Goal: Task Accomplishment & Management: Manage account settings

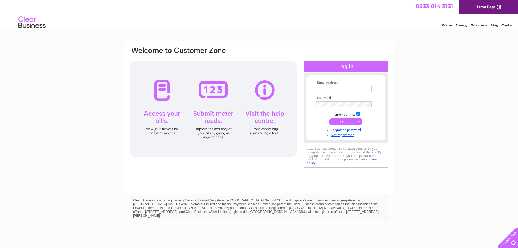
type input "martin.bruce@donutsafetysystems.com"
click at [339, 120] on input "submit" at bounding box center [345, 122] width 33 height 8
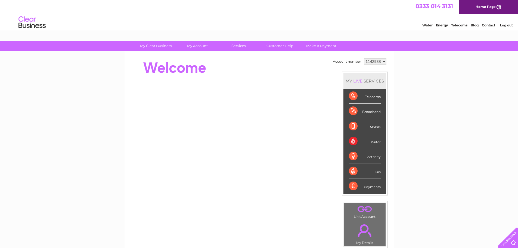
click at [370, 61] on select "1142938 1145156" at bounding box center [375, 61] width 23 height 7
select select "1145156"
click at [364, 58] on select "1142938 1145156" at bounding box center [375, 61] width 23 height 7
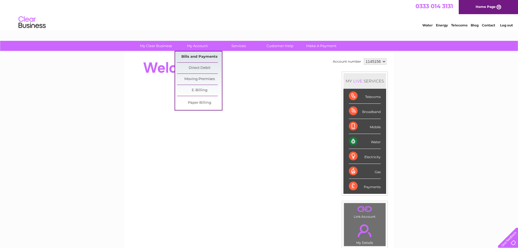
click at [205, 56] on link "Bills and Payments" at bounding box center [199, 56] width 45 height 11
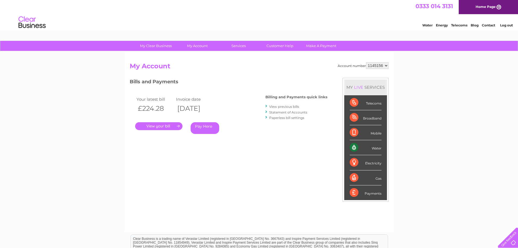
click at [160, 125] on link "." at bounding box center [158, 126] width 47 height 8
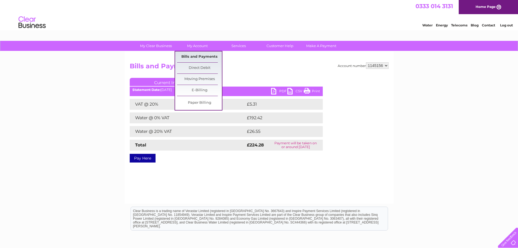
click at [197, 54] on link "Bills and Payments" at bounding box center [199, 56] width 45 height 11
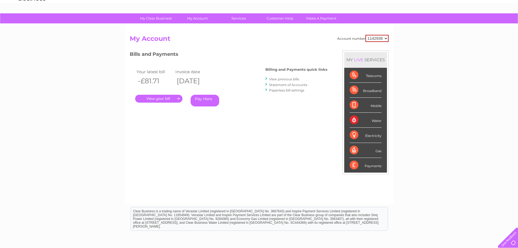
scroll to position [26, 0]
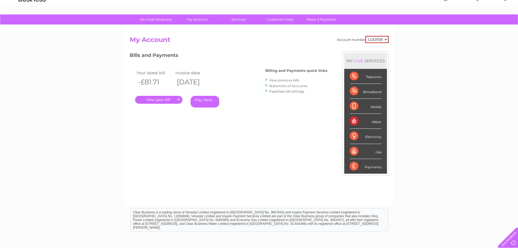
click at [283, 79] on link "View previous bills" at bounding box center [284, 80] width 30 height 4
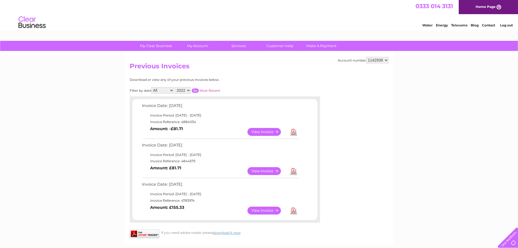
click at [375, 61] on select "1142938 1145156" at bounding box center [377, 60] width 23 height 7
select select "1145156"
click at [366, 57] on select "1142938 1145156" at bounding box center [377, 60] width 23 height 7
click at [263, 171] on link "View" at bounding box center [267, 171] width 40 height 8
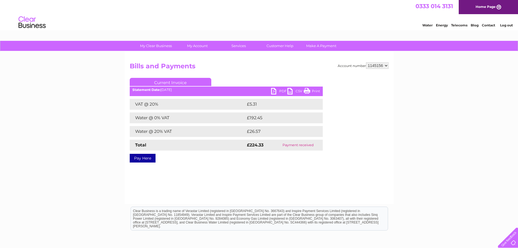
click at [279, 88] on link "PDF" at bounding box center [279, 92] width 16 height 8
